Goal: Obtain resource: Obtain resource

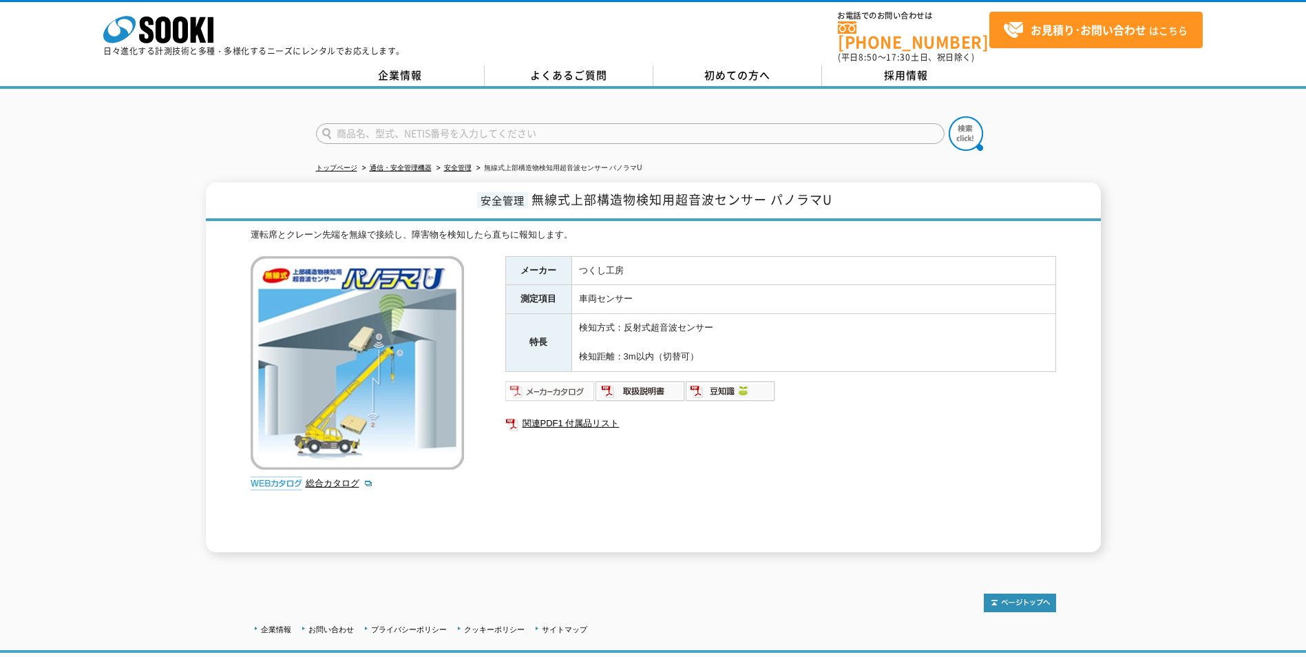
click at [547, 381] on img at bounding box center [550, 391] width 90 height 22
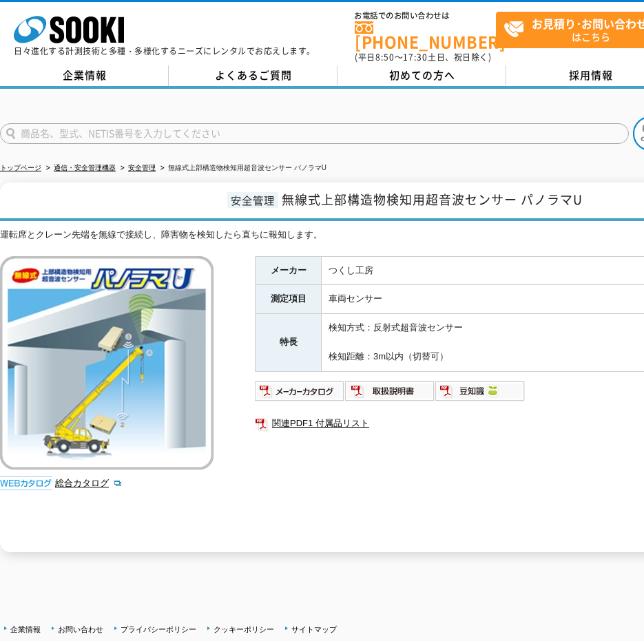
drag, startPoint x: 461, startPoint y: 154, endPoint x: 342, endPoint y: 147, distance: 119.4
click at [102, 478] on link "総合カタログ" at bounding box center [88, 483] width 67 height 10
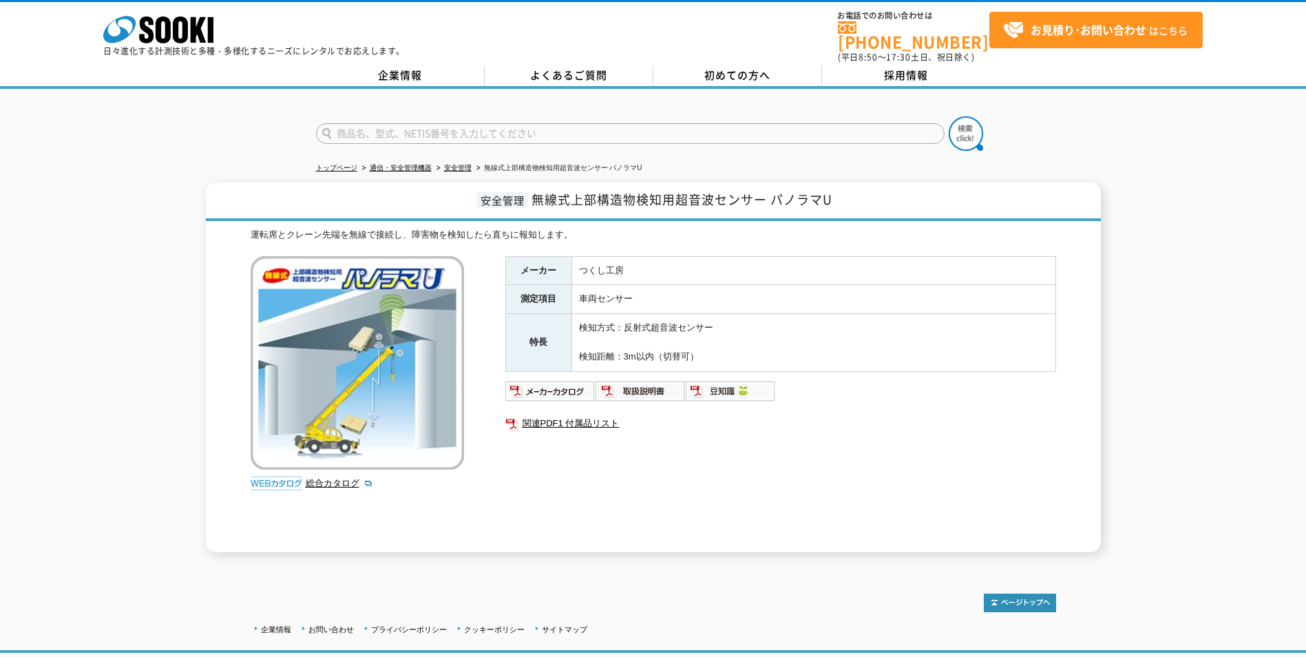
click at [531, 191] on h1 "安全管理 無線式上部構造物検知用超音波センサー パノラマU" at bounding box center [653, 201] width 895 height 39
drag, startPoint x: 536, startPoint y: 188, endPoint x: 857, endPoint y: 185, distance: 321.5
click at [857, 185] on h1 "安全管理 無線式上部構造物検知用超音波センサー パノラマU" at bounding box center [653, 201] width 895 height 39
copy span "無線式上部構造物検知用超音波センサー パノラマU"
click at [828, 190] on span "無線式上部構造物検知用超音波センサー パノラマU" at bounding box center [682, 199] width 301 height 19
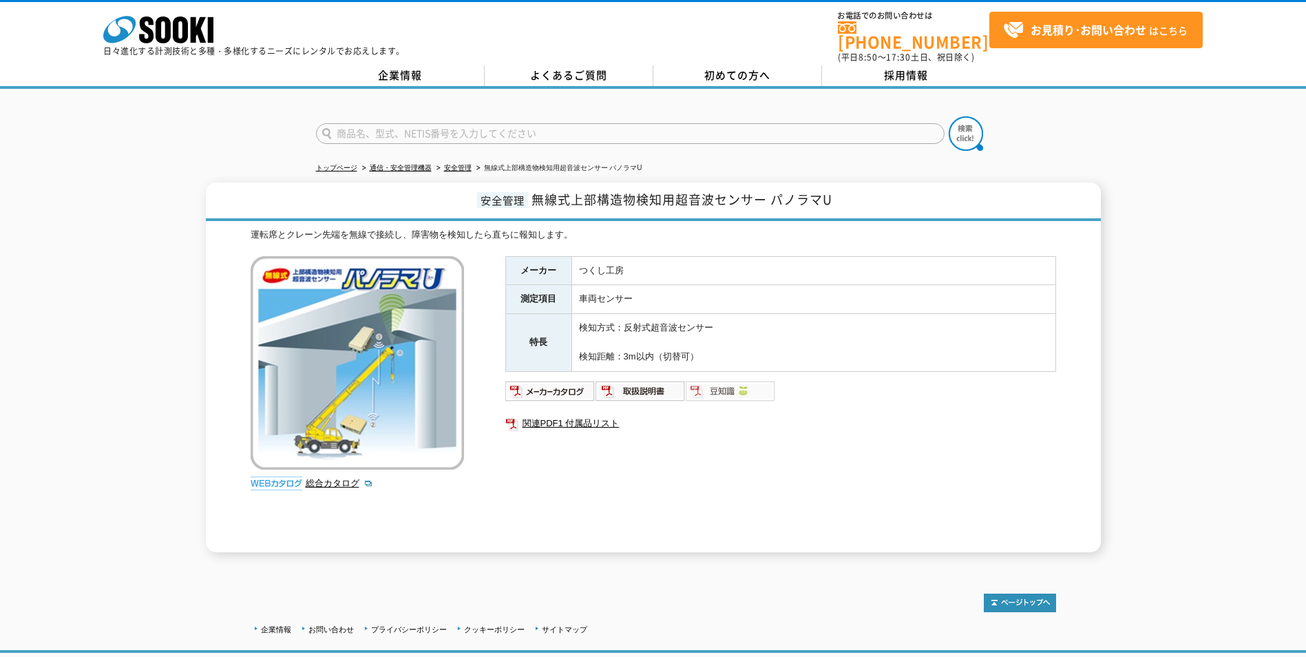
click at [722, 380] on img at bounding box center [731, 391] width 90 height 22
click at [649, 386] on img at bounding box center [641, 391] width 90 height 22
click at [1116, 184] on div "安全管理 無線式上部構造物検知用超音波センサー パノラマU 運転席とクレーン先端を無線で接続し、障害物を検知したら直ちに報知します。 総合カタログ メーカー …" at bounding box center [653, 367] width 1306 height 370
drag, startPoint x: 200, startPoint y: 229, endPoint x: 249, endPoint y: 255, distance: 54.8
click at [200, 229] on div "安全管理 無線式上部構造物検知用超音波センサー パノラマU 運転席とクレーン先端を無線で接続し、障害物を検知したら直ちに報知します。 総合カタログ メーカー …" at bounding box center [653, 367] width 1306 height 370
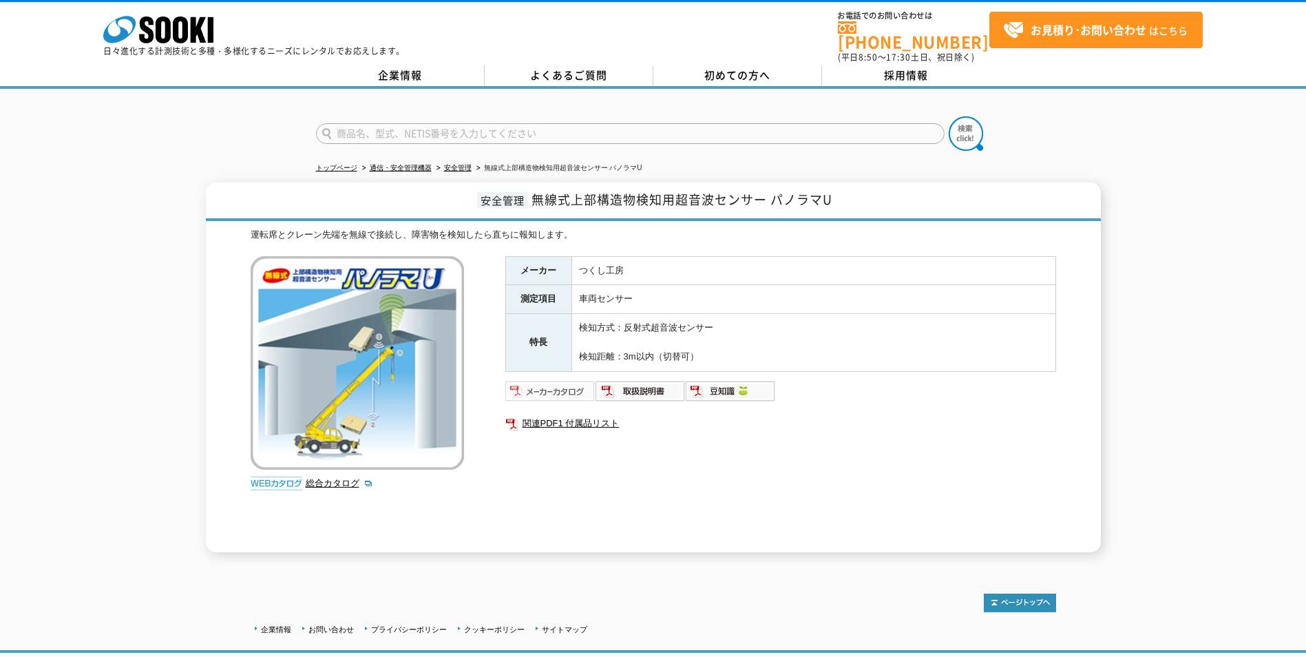
click at [550, 383] on img at bounding box center [550, 391] width 90 height 22
